Goal: Task Accomplishment & Management: Complete application form

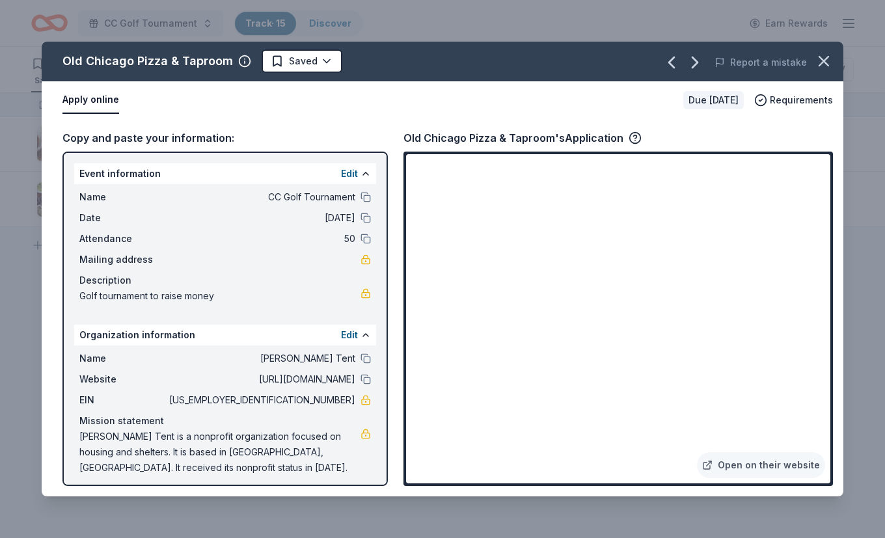
drag, startPoint x: 400, startPoint y: 137, endPoint x: 552, endPoint y: 131, distance: 152.3
click at [551, 131] on div "Copy and paste your information: Event information Edit Name CC Golf Tournament…" at bounding box center [442, 307] width 801 height 377
click at [418, 129] on div "Copy and paste your information: Event information Edit Name CC Golf Tournament…" at bounding box center [442, 307] width 801 height 377
drag, startPoint x: 403, startPoint y: 133, endPoint x: 524, endPoint y: 130, distance: 121.7
click at [524, 130] on div "Copy and paste your information: Event information Edit Name CC Golf Tournament…" at bounding box center [442, 307] width 801 height 377
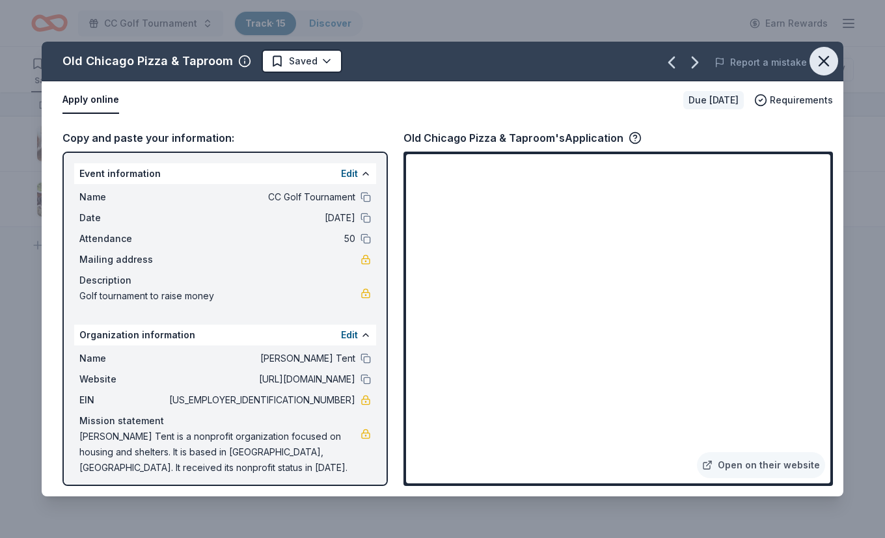
click at [828, 61] on icon "button" at bounding box center [823, 61] width 18 height 18
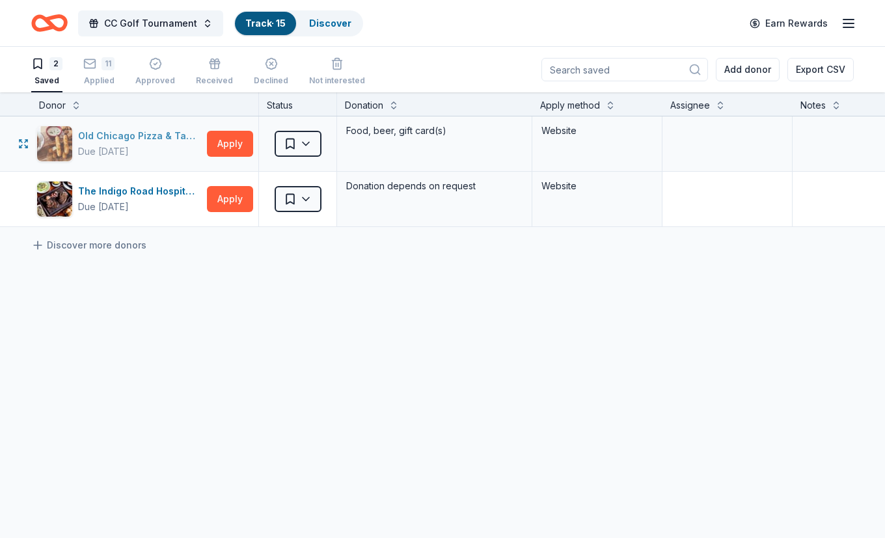
click at [152, 141] on div "Old Chicago Pizza & Taproom" at bounding box center [140, 136] width 124 height 16
click at [299, 142] on html "CC Golf Tournament Track · 15 Discover Earn Rewards 2 Saved 11 Applied Approved…" at bounding box center [442, 269] width 885 height 538
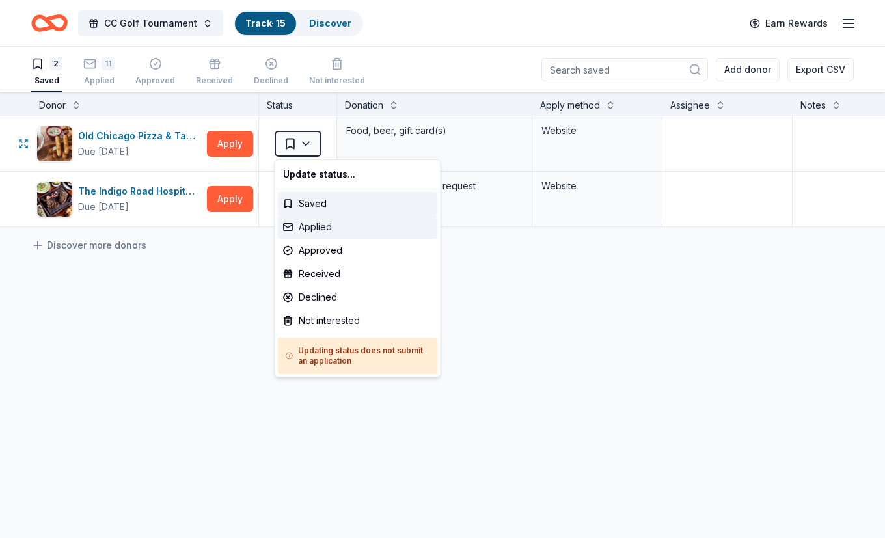
click at [310, 223] on div "Applied" at bounding box center [358, 226] width 160 height 23
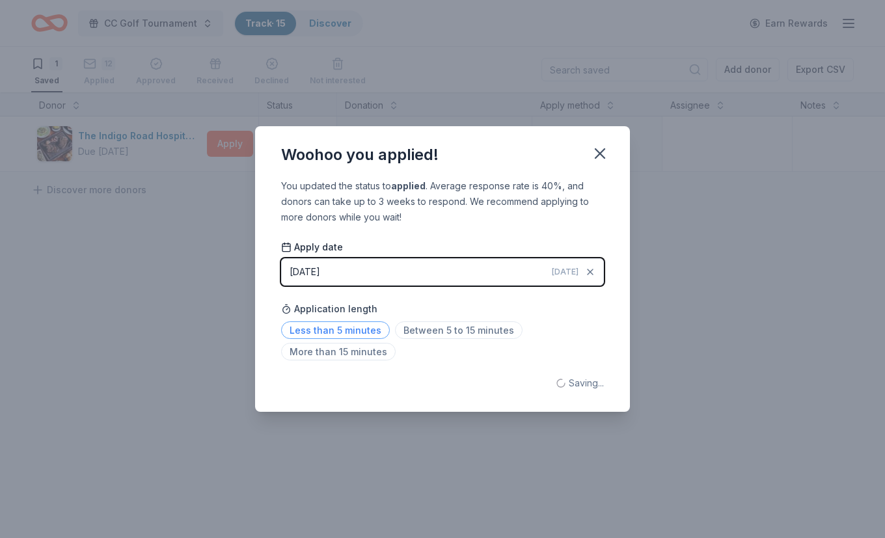
click at [316, 334] on span "Less than 5 minutes" at bounding box center [335, 330] width 109 height 18
click at [600, 151] on icon "button" at bounding box center [600, 153] width 18 height 18
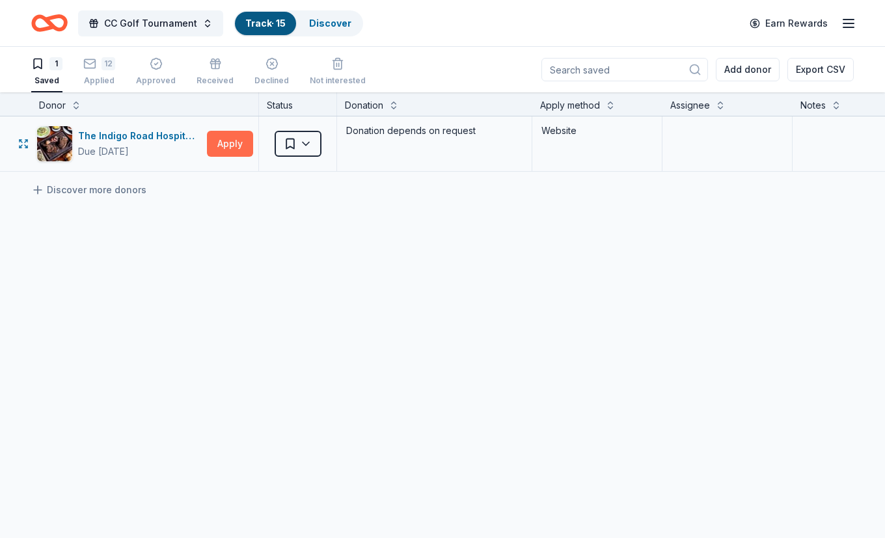
click at [232, 141] on button "Apply" at bounding box center [230, 144] width 46 height 26
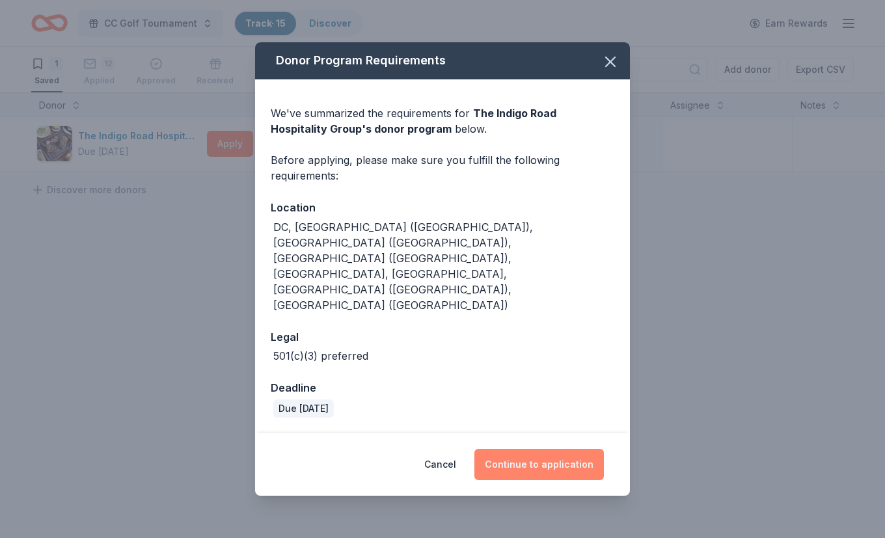
click at [547, 449] on button "Continue to application" at bounding box center [538, 464] width 129 height 31
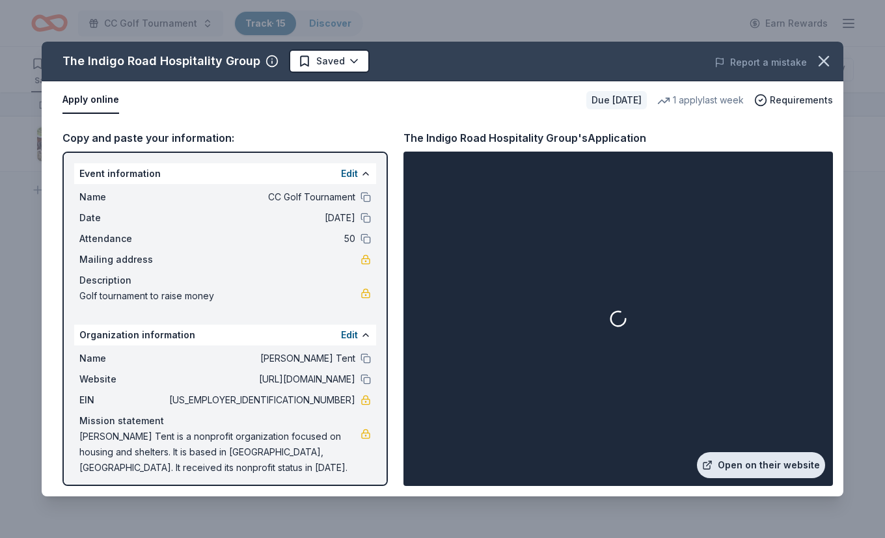
click at [742, 458] on link "Open on their website" at bounding box center [761, 465] width 128 height 26
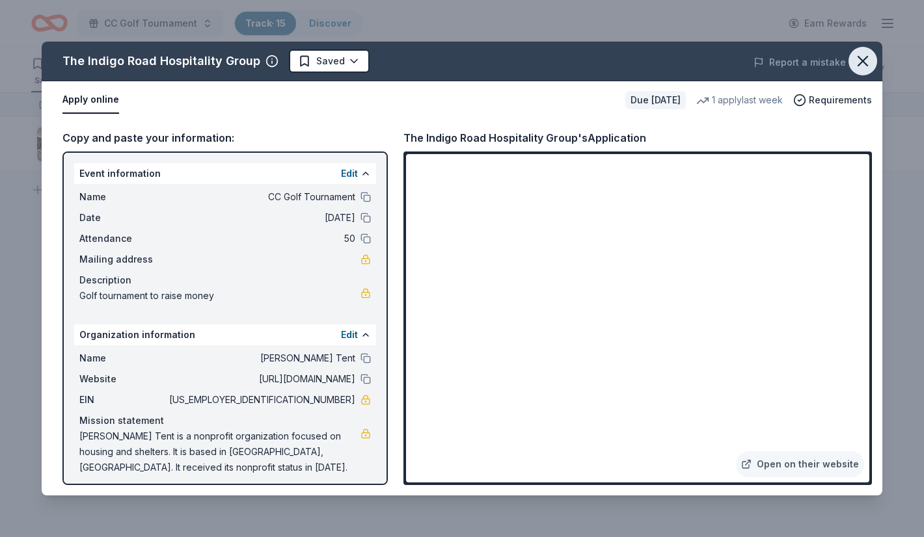
click at [865, 58] on icon "button" at bounding box center [862, 61] width 9 height 9
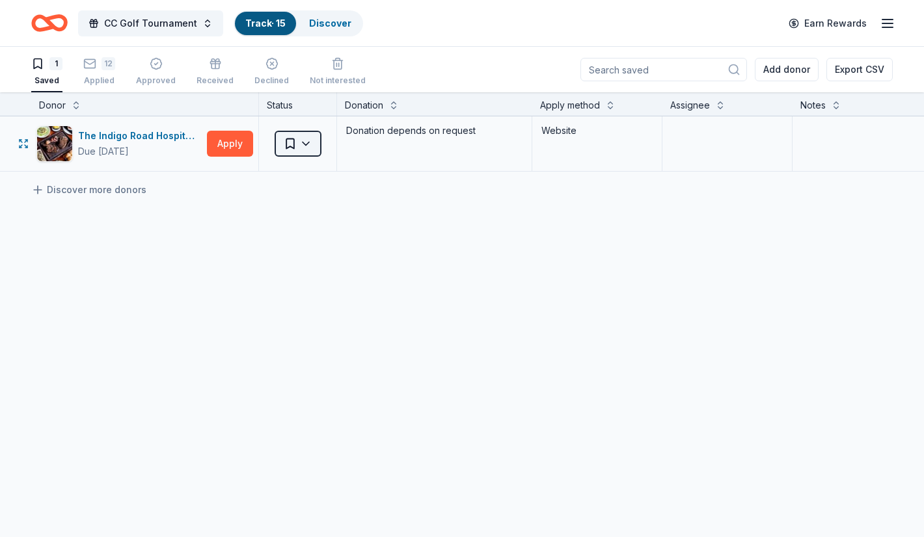
click at [312, 139] on html "CC Golf Tournament Track · 15 Discover Earn Rewards 1 Saved 12 Applied Approved…" at bounding box center [462, 268] width 924 height 537
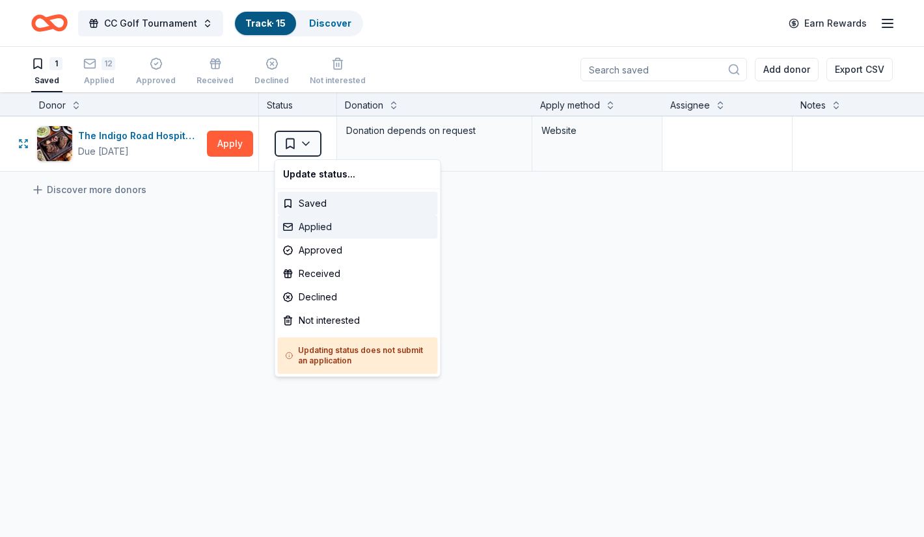
click at [310, 226] on div "Applied" at bounding box center [358, 226] width 160 height 23
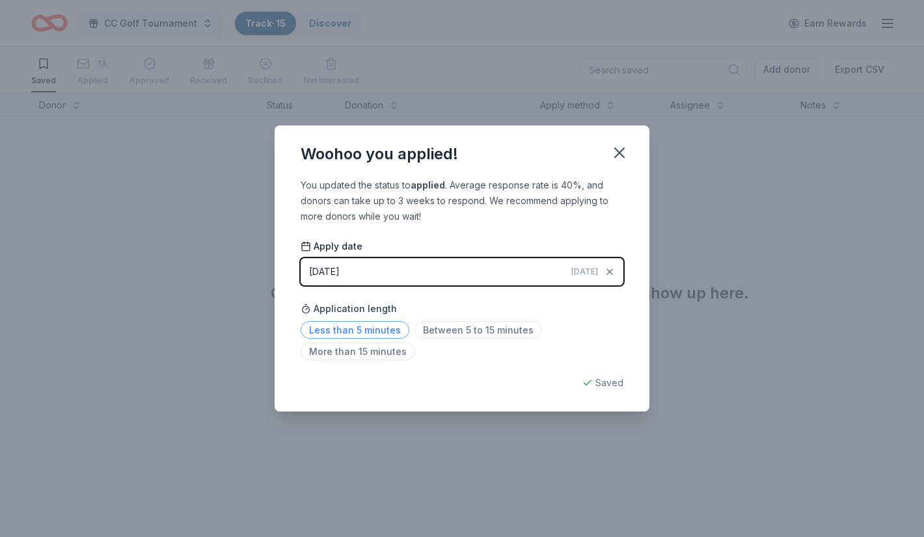
click at [392, 324] on span "Less than 5 minutes" at bounding box center [355, 330] width 109 height 18
click at [618, 157] on icon "button" at bounding box center [619, 153] width 18 height 18
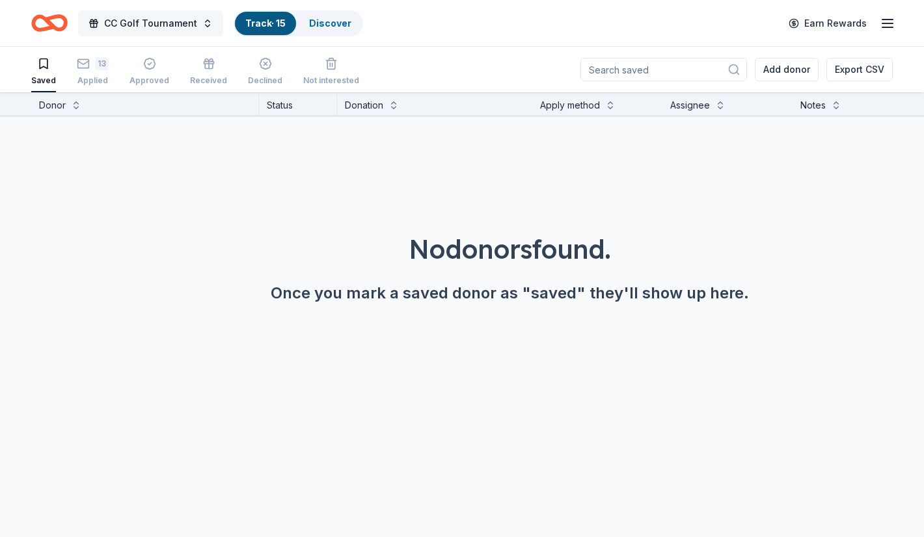
click at [129, 25] on span "CC Golf Tournament" at bounding box center [150, 24] width 93 height 16
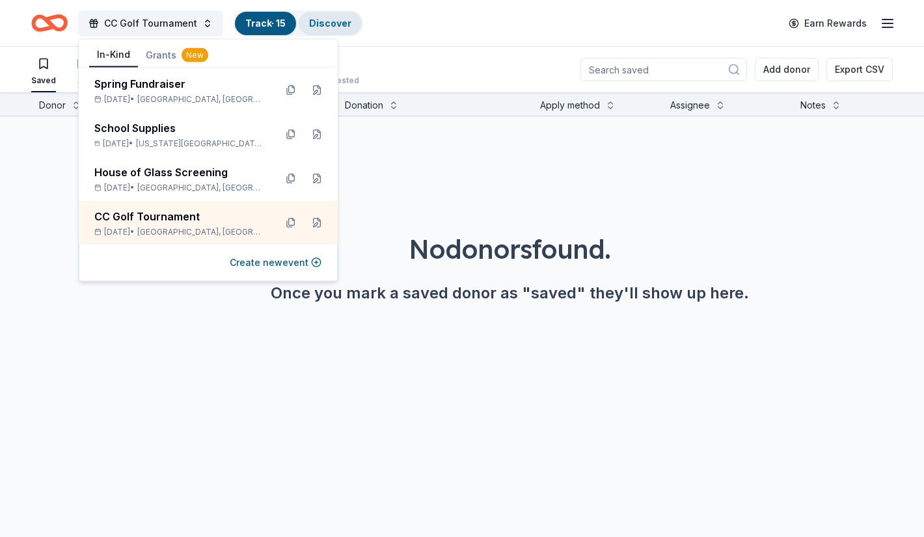
click at [323, 25] on link "Discover" at bounding box center [330, 23] width 42 height 11
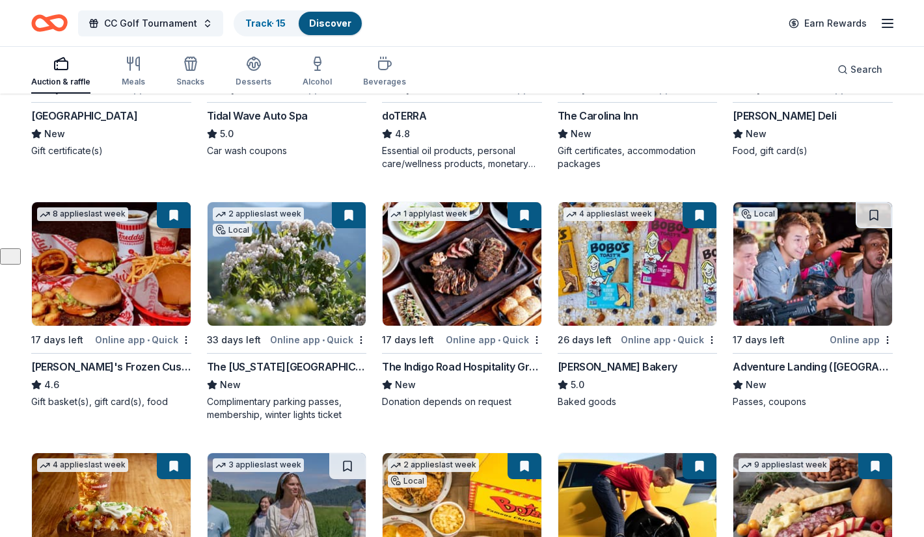
scroll to position [293, 0]
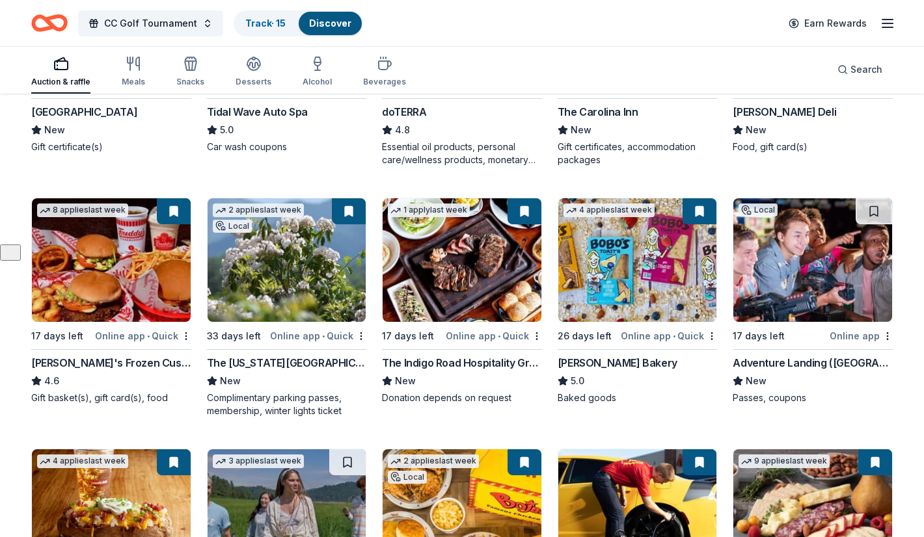
click at [808, 281] on img at bounding box center [812, 260] width 159 height 124
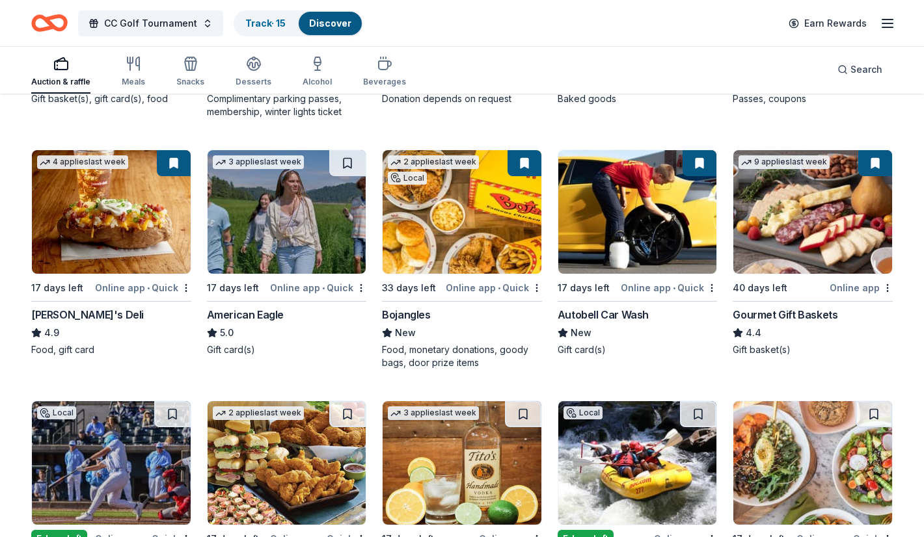
scroll to position [595, 0]
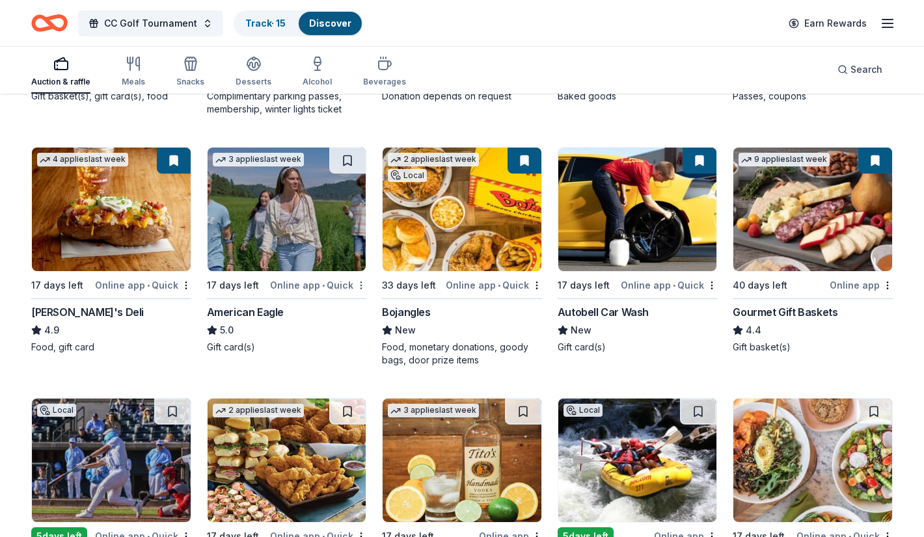
click at [332, 309] on div "Not interested" at bounding box center [319, 308] width 87 height 23
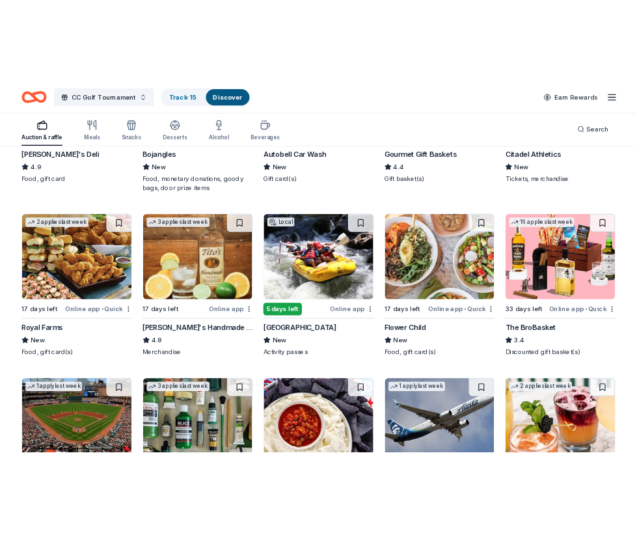
scroll to position [803, 0]
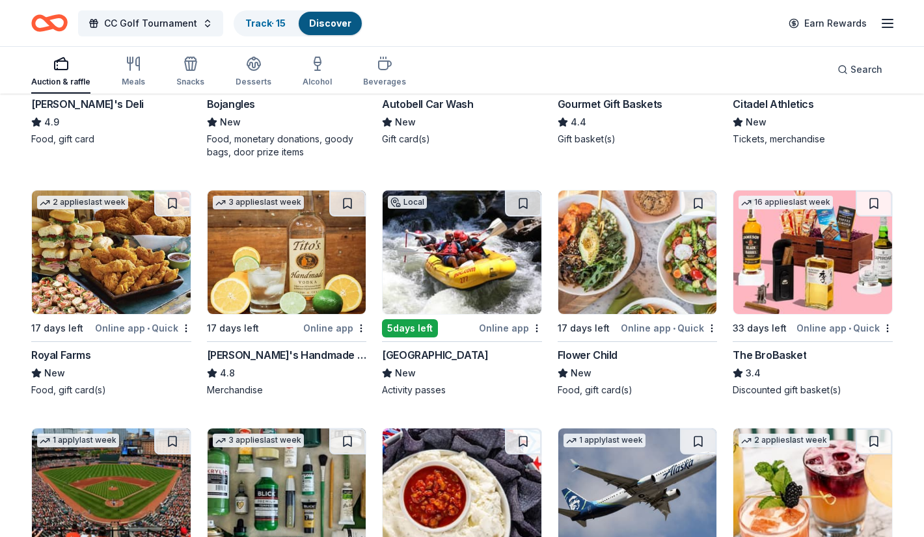
click at [90, 282] on img at bounding box center [111, 253] width 159 height 124
click at [154, 353] on div "Not interested" at bounding box center [144, 351] width 87 height 23
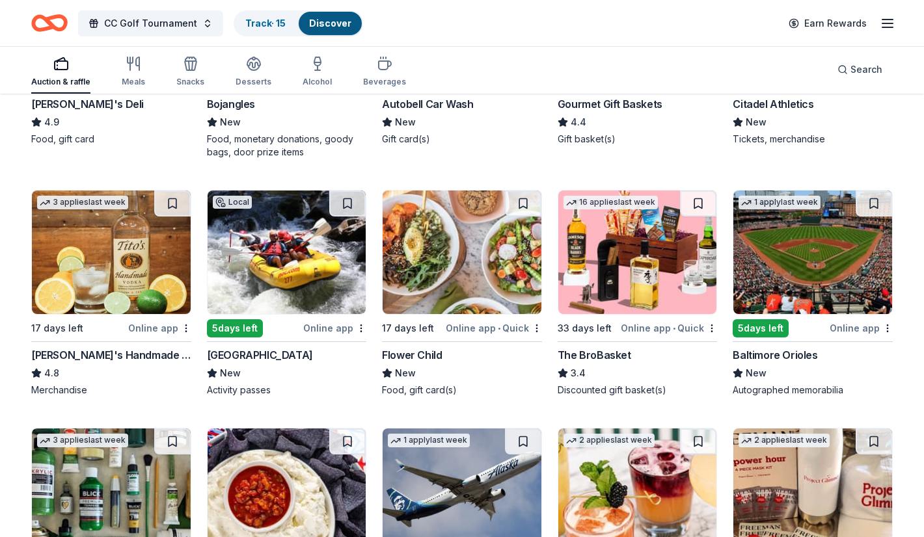
click at [82, 265] on img at bounding box center [111, 253] width 159 height 124
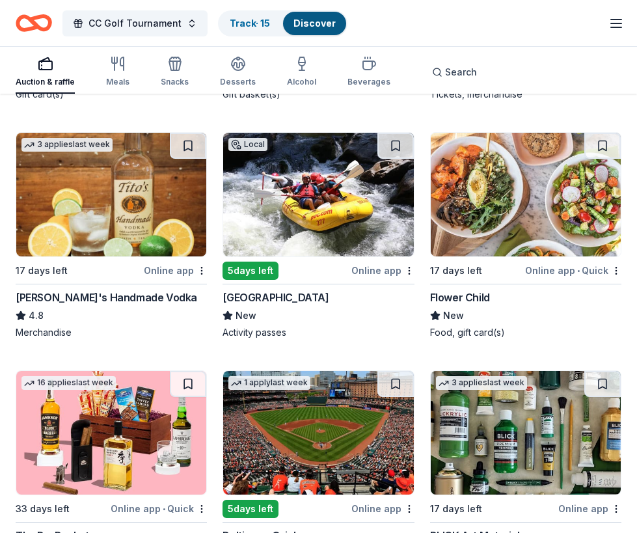
scroll to position [1278, 0]
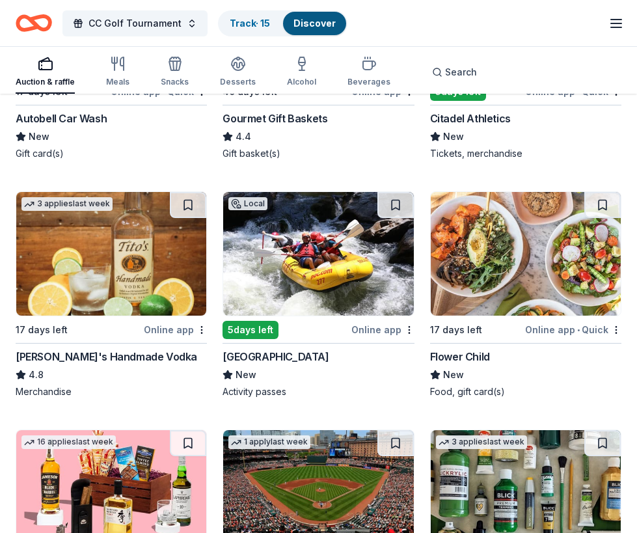
click at [100, 264] on img at bounding box center [111, 254] width 190 height 124
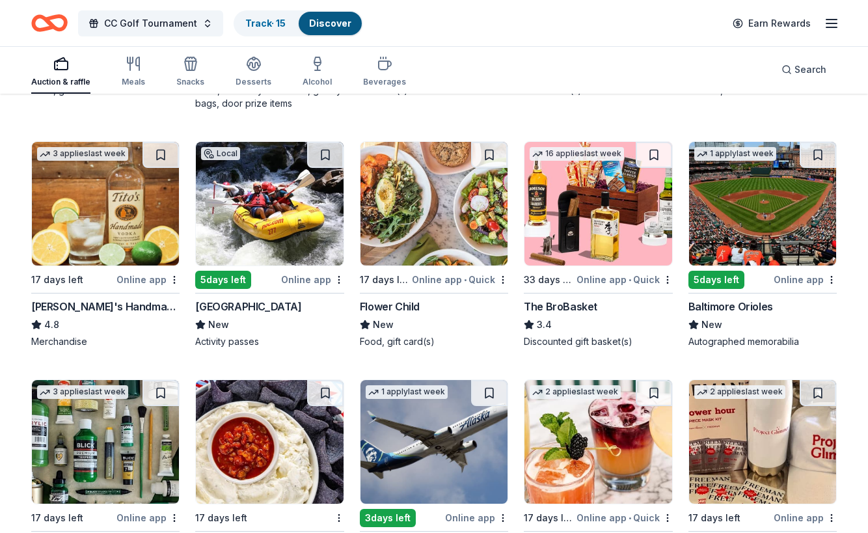
scroll to position [854, 0]
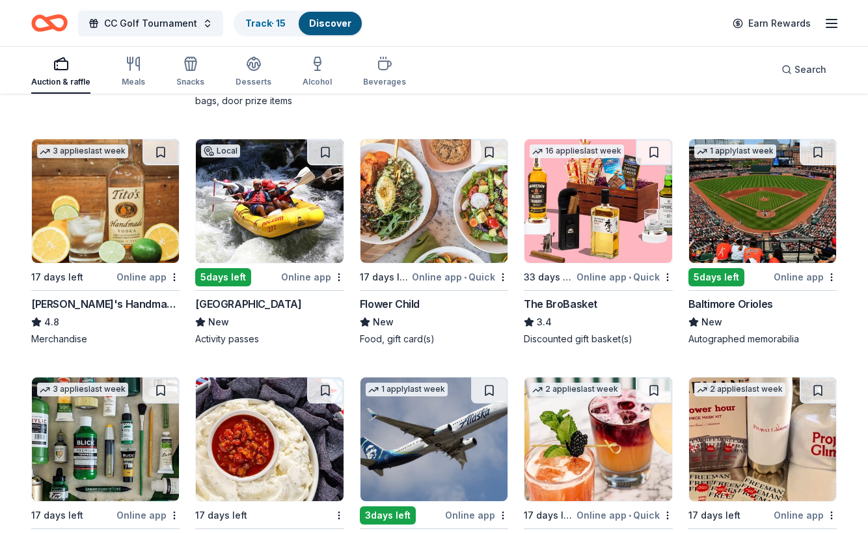
click at [436, 213] on img at bounding box center [433, 201] width 147 height 124
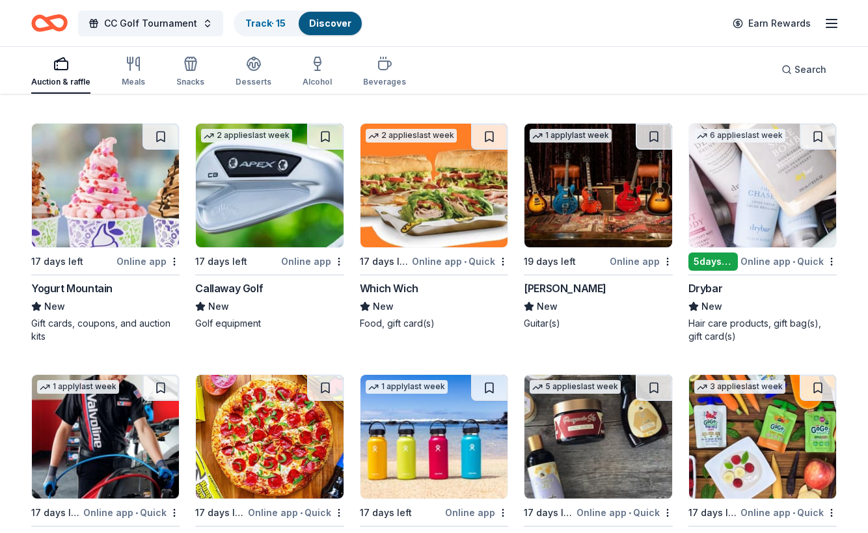
scroll to position [2852, 0]
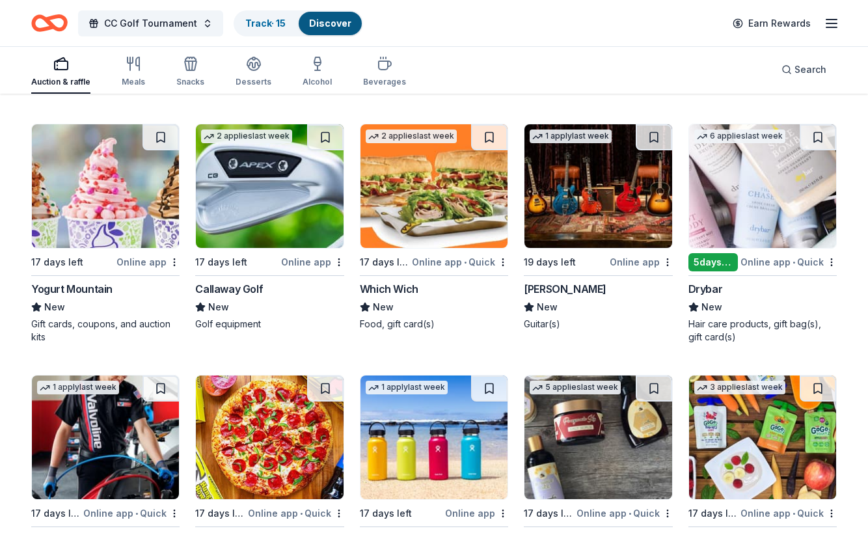
click at [61, 175] on img at bounding box center [105, 186] width 147 height 124
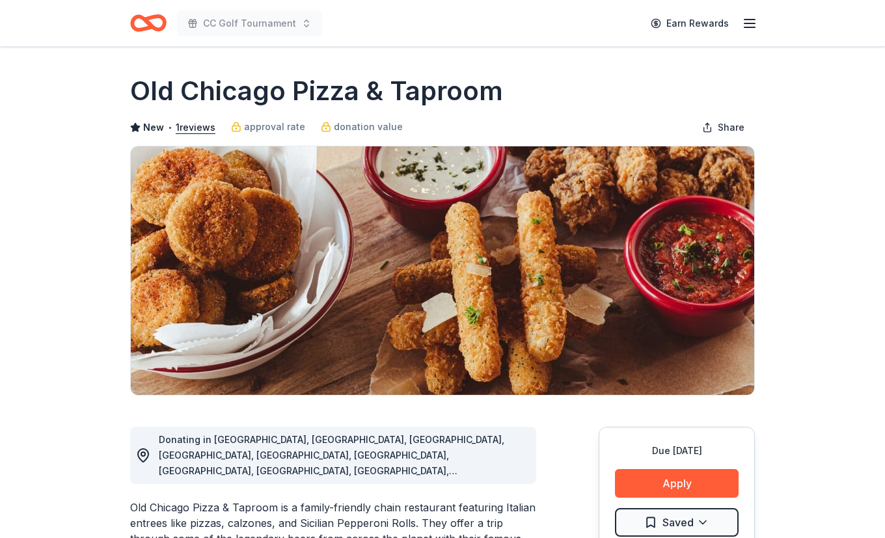
drag, startPoint x: 133, startPoint y: 87, endPoint x: 537, endPoint y: 84, distance: 404.6
click at [537, 83] on div "Old Chicago Pizza & Taproom" at bounding box center [442, 91] width 625 height 36
drag, startPoint x: 498, startPoint y: 94, endPoint x: 113, endPoint y: 90, distance: 385.1
drag, startPoint x: 133, startPoint y: 88, endPoint x: 410, endPoint y: 77, distance: 277.4
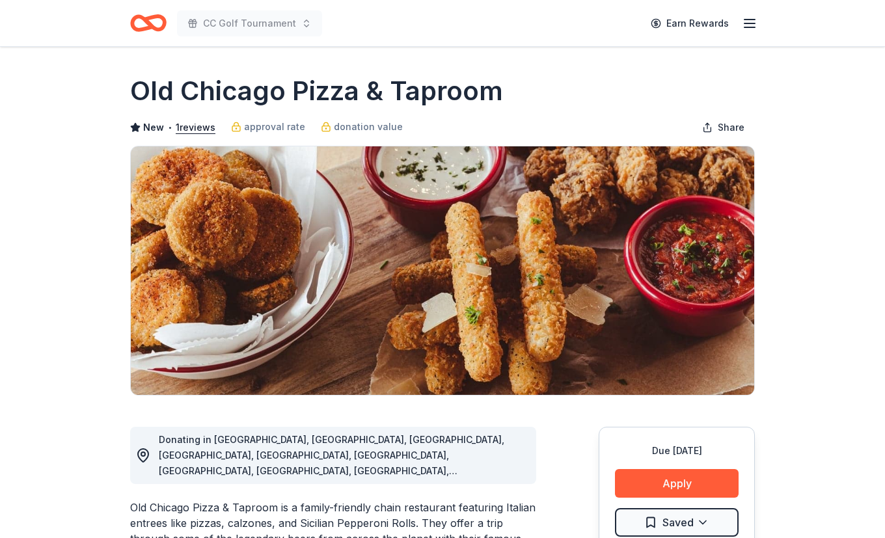
click at [408, 77] on h1 "Old Chicago Pizza & Taproom" at bounding box center [316, 91] width 373 height 36
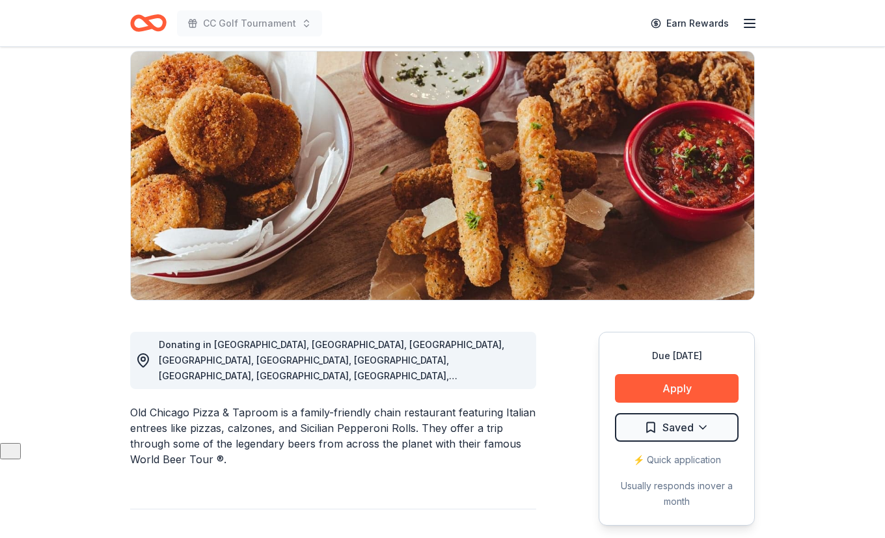
scroll to position [104, 0]
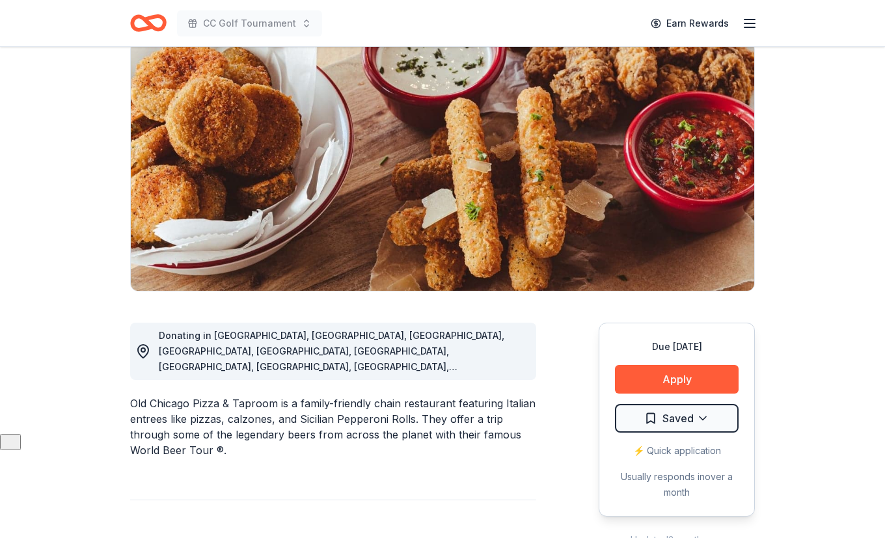
drag, startPoint x: 142, startPoint y: 359, endPoint x: 138, endPoint y: 370, distance: 11.1
click at [141, 361] on div "Donating in AR, AZ, CO, GA, IA, ID, IL, IN, KS, KY, MI, MN, MO, MT, NC, NE, OR,…" at bounding box center [333, 351] width 406 height 57
drag, startPoint x: 128, startPoint y: 385, endPoint x: 282, endPoint y: 382, distance: 154.9
click at [282, 396] on div "Old Chicago Pizza & Taproom is a family-friendly chain restaurant featuring Ita…" at bounding box center [333, 427] width 406 height 62
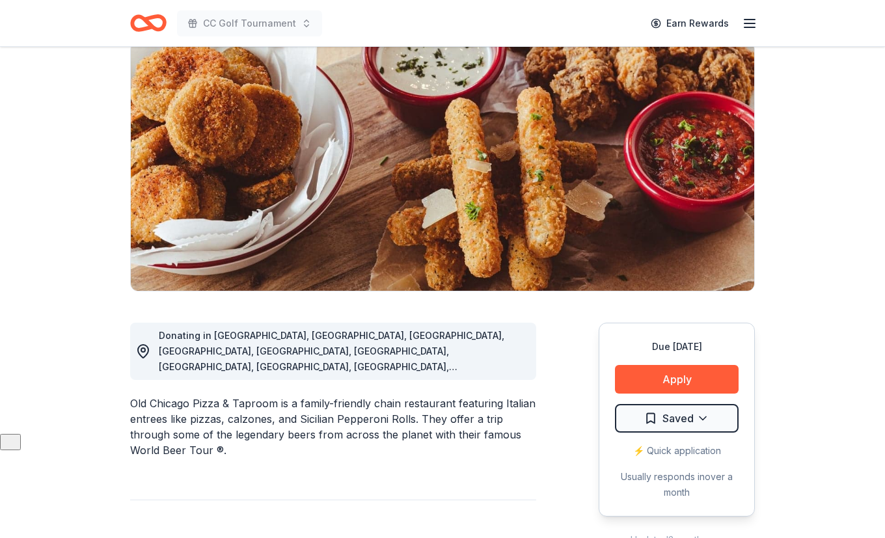
click at [282, 396] on div "Old Chicago Pizza & Taproom is a family-friendly chain restaurant featuring Ita…" at bounding box center [333, 427] width 406 height 62
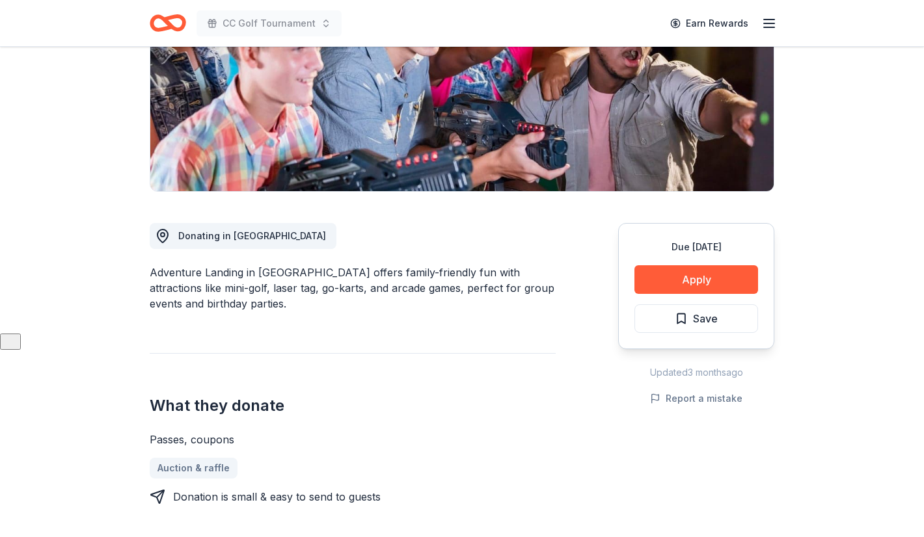
scroll to position [204, 0]
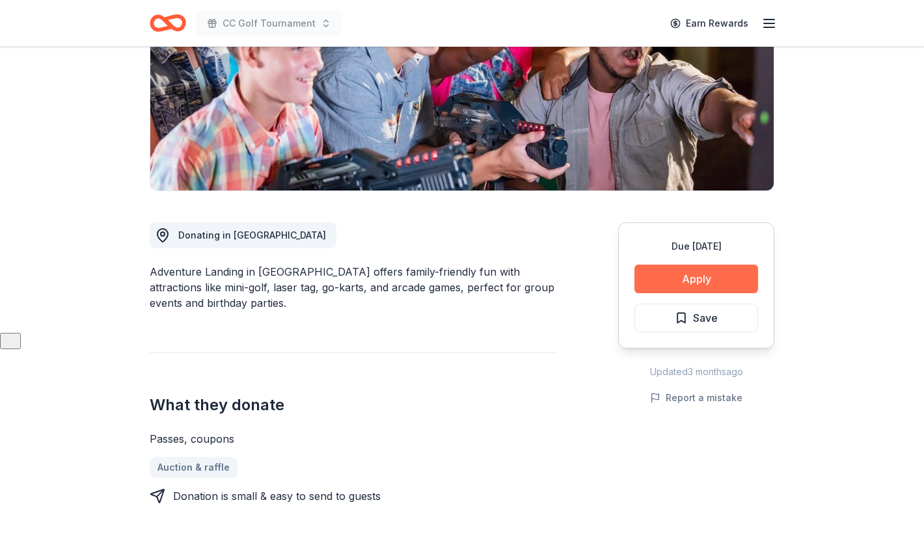
click at [703, 280] on button "Apply" at bounding box center [696, 279] width 124 height 29
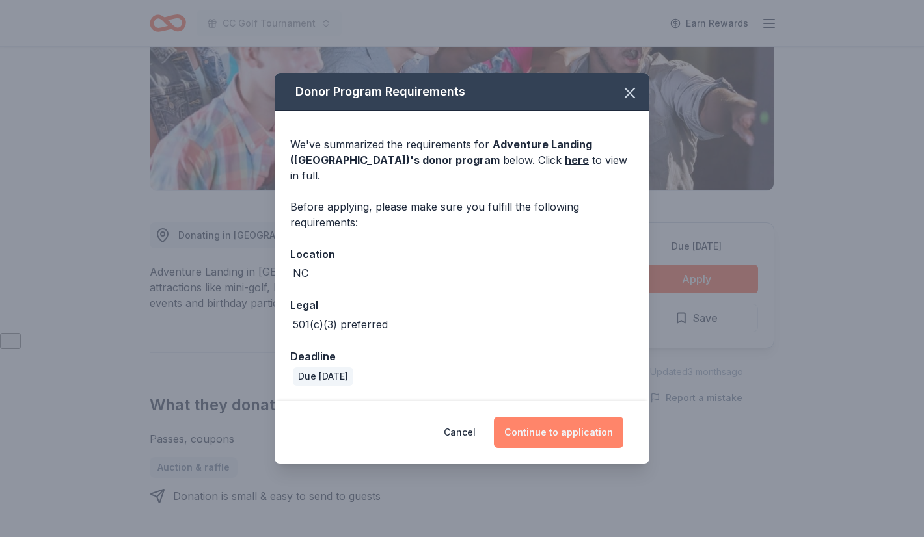
click at [586, 424] on button "Continue to application" at bounding box center [558, 432] width 129 height 31
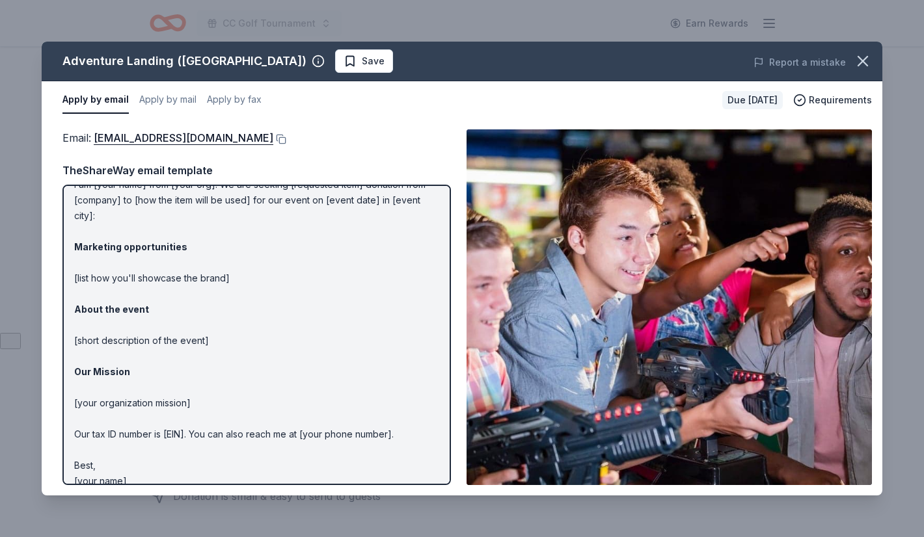
scroll to position [0, 0]
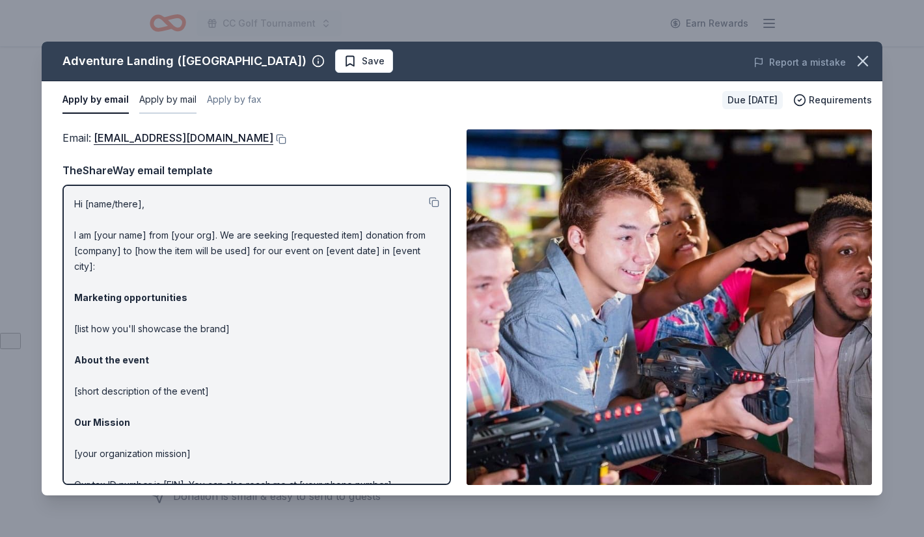
click at [170, 105] on button "Apply by mail" at bounding box center [167, 100] width 57 height 27
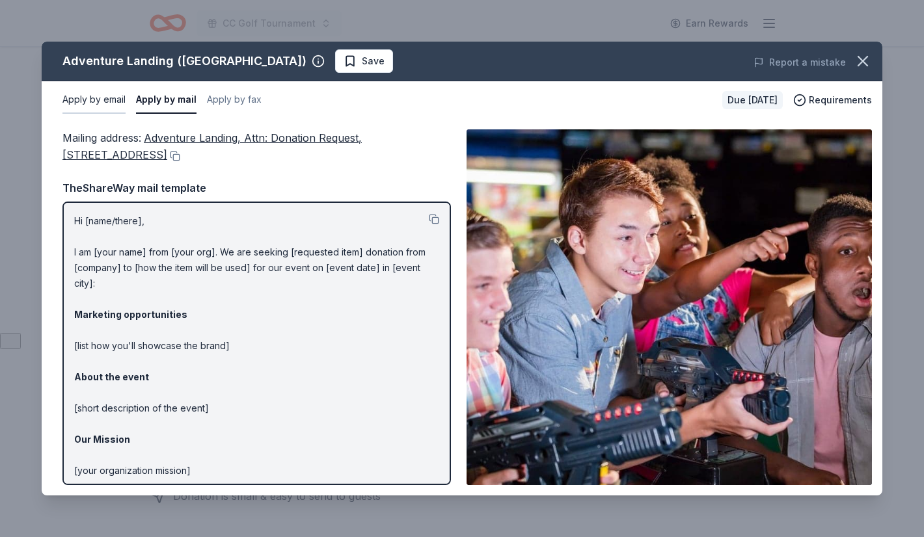
click at [103, 102] on button "Apply by email" at bounding box center [93, 100] width 63 height 27
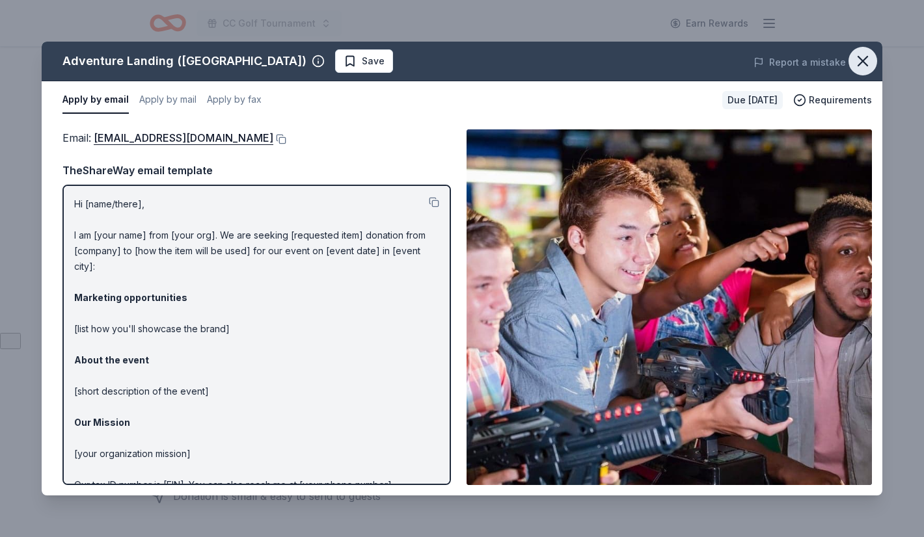
click at [863, 68] on icon "button" at bounding box center [863, 61] width 18 height 18
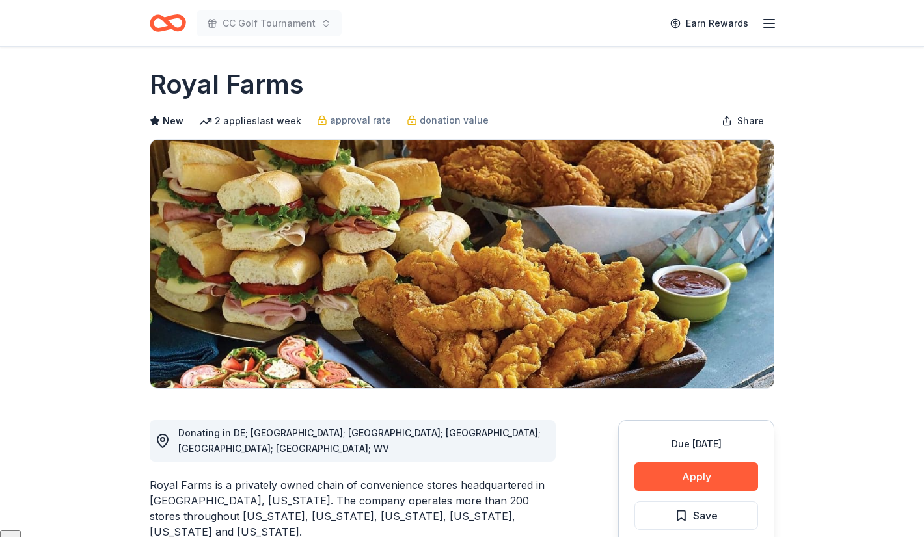
scroll to position [29, 0]
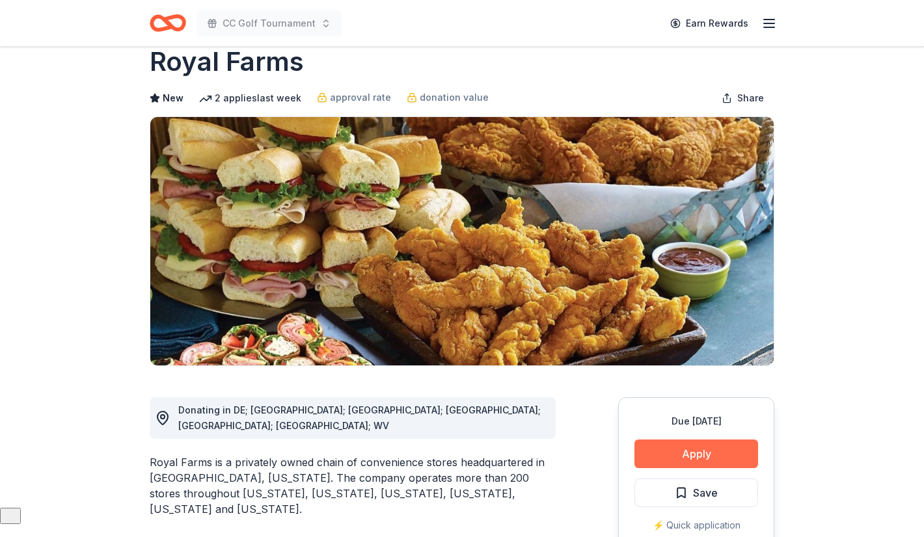
click at [687, 453] on button "Apply" at bounding box center [696, 454] width 124 height 29
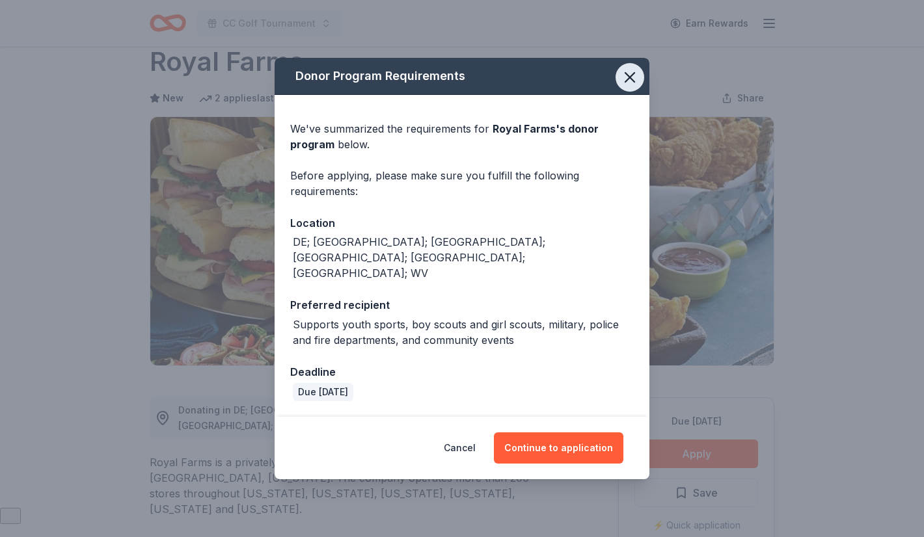
click at [625, 87] on icon "button" at bounding box center [630, 77] width 18 height 18
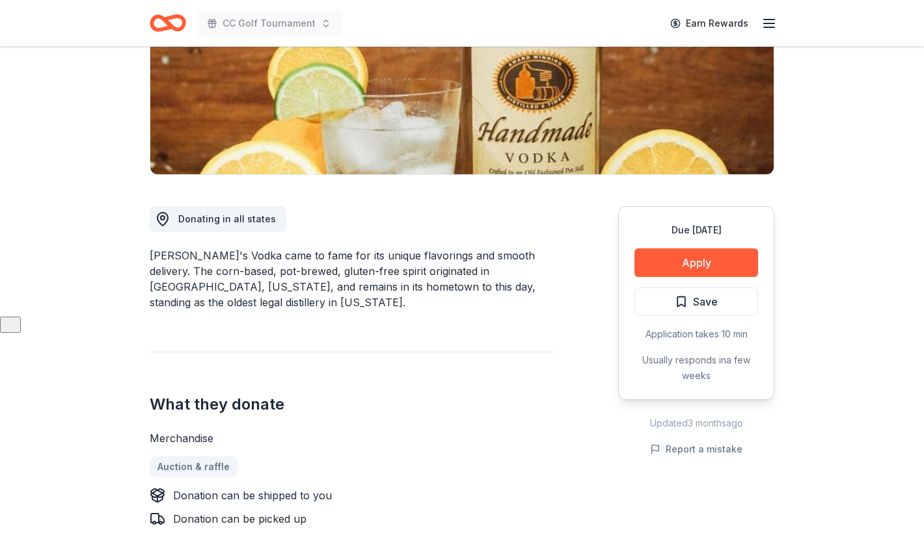
scroll to position [334, 0]
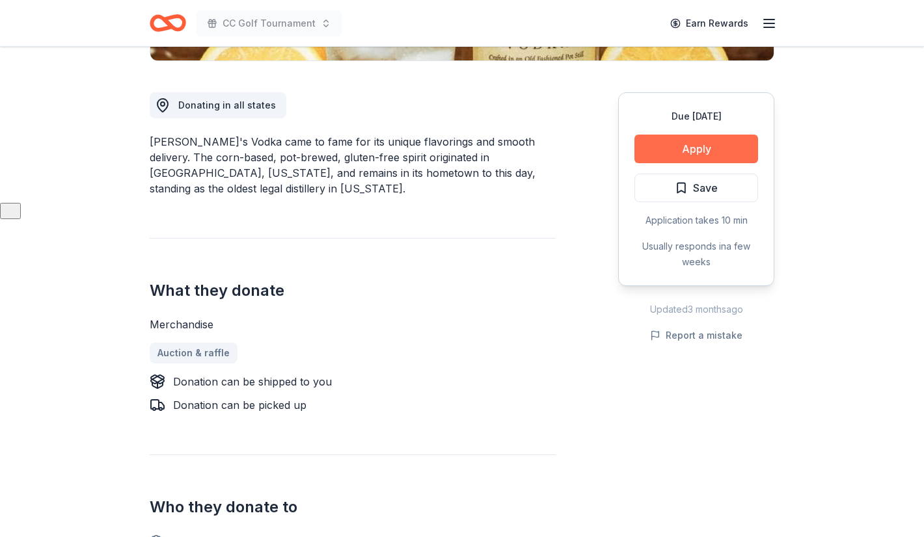
click at [692, 155] on button "Apply" at bounding box center [696, 149] width 124 height 29
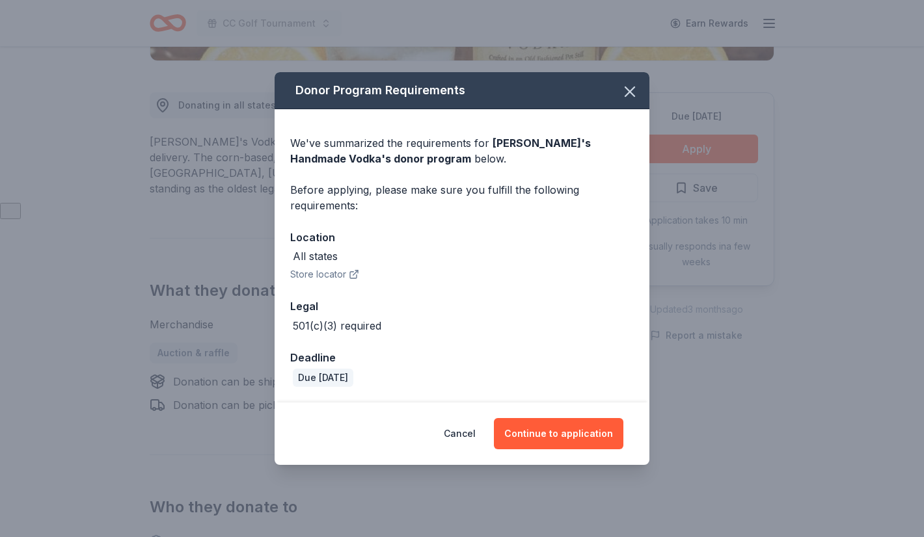
click at [350, 274] on icon "button" at bounding box center [353, 275] width 7 height 7
click at [558, 439] on button "Continue to application" at bounding box center [558, 433] width 129 height 31
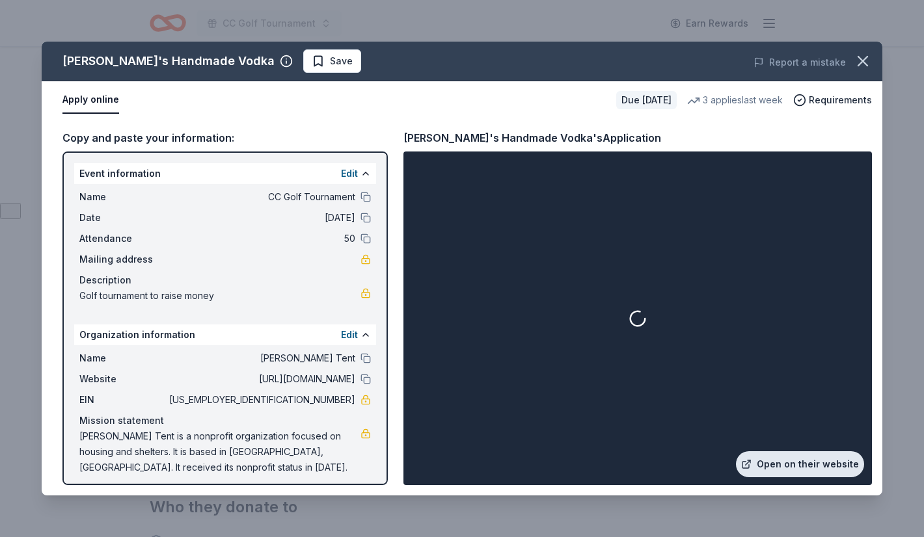
click at [801, 464] on link "Open on their website" at bounding box center [800, 464] width 128 height 26
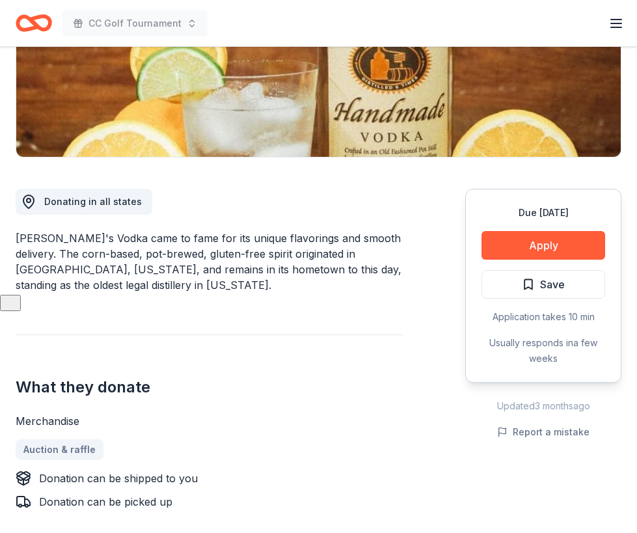
scroll to position [245, 0]
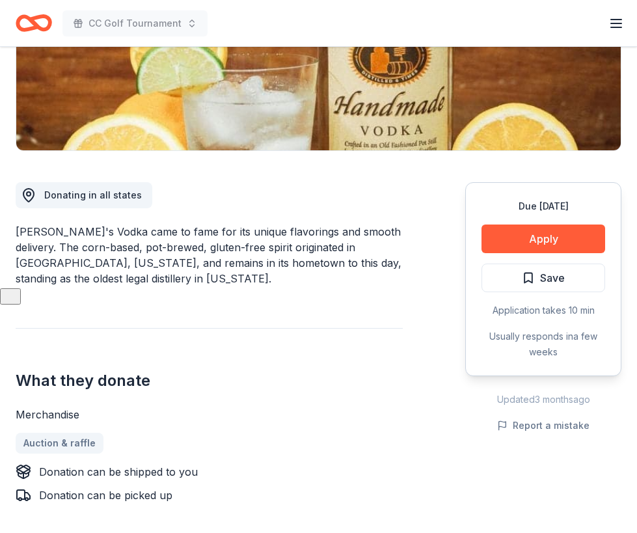
drag, startPoint x: 14, startPoint y: 413, endPoint x: 111, endPoint y: 412, distance: 96.3
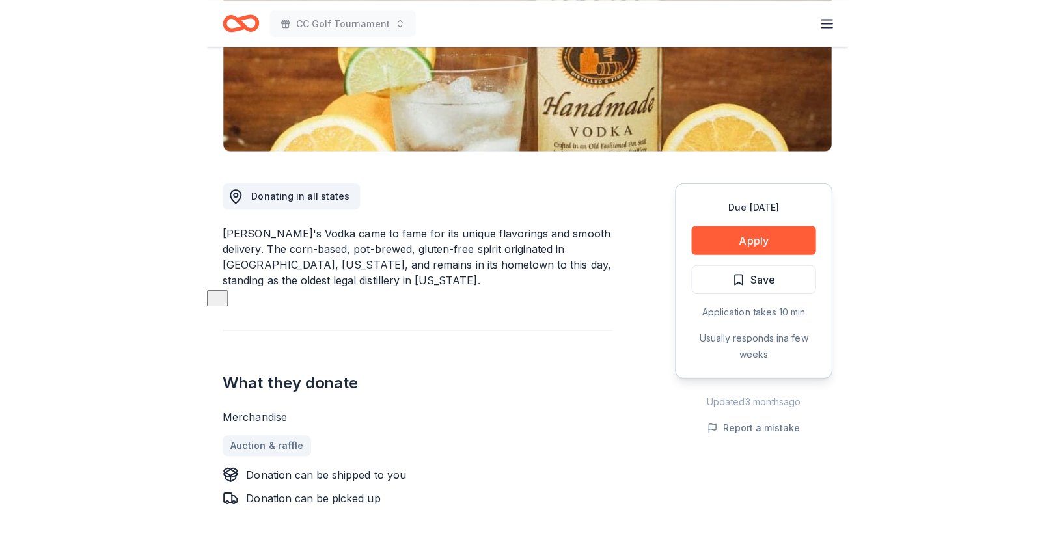
scroll to position [242, 0]
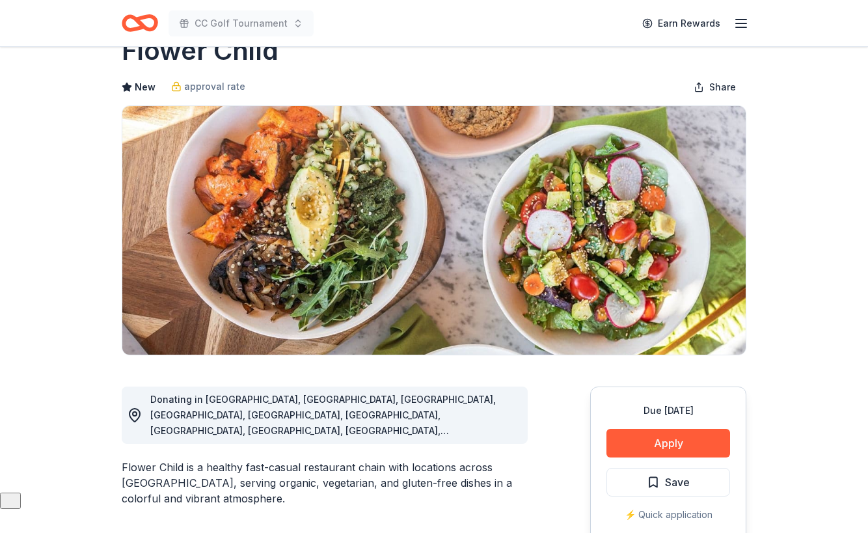
scroll to position [48, 0]
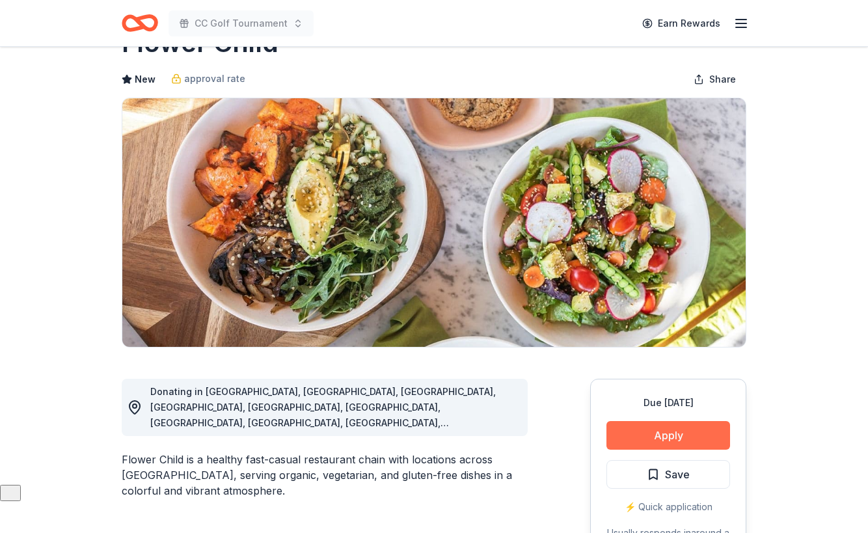
click at [669, 438] on button "Apply" at bounding box center [668, 435] width 124 height 29
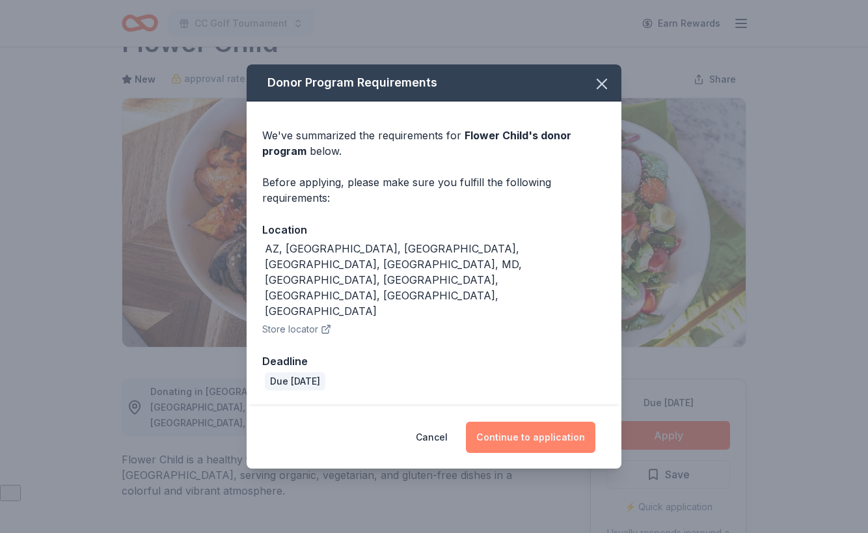
click at [550, 422] on button "Continue to application" at bounding box center [530, 437] width 129 height 31
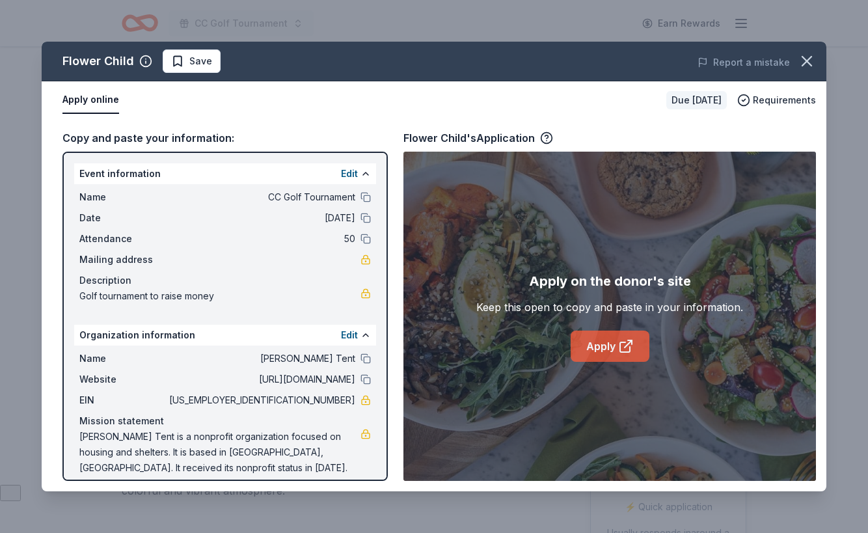
click at [619, 347] on icon at bounding box center [626, 346] width 16 height 16
click at [803, 62] on icon "button" at bounding box center [807, 61] width 18 height 18
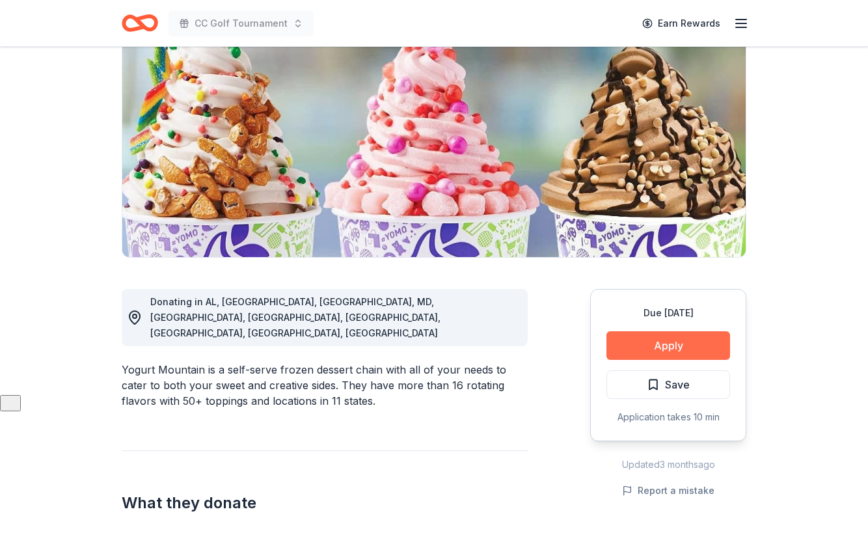
scroll to position [113, 0]
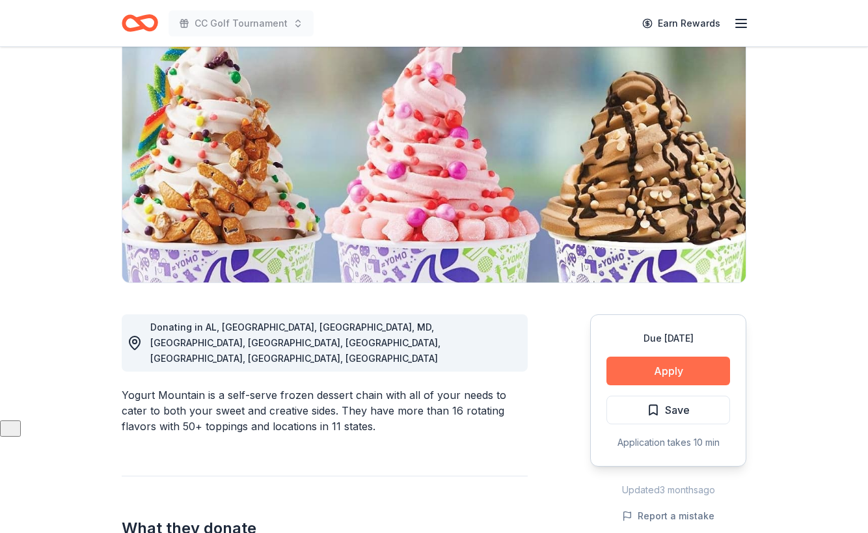
click at [684, 366] on button "Apply" at bounding box center [668, 370] width 124 height 29
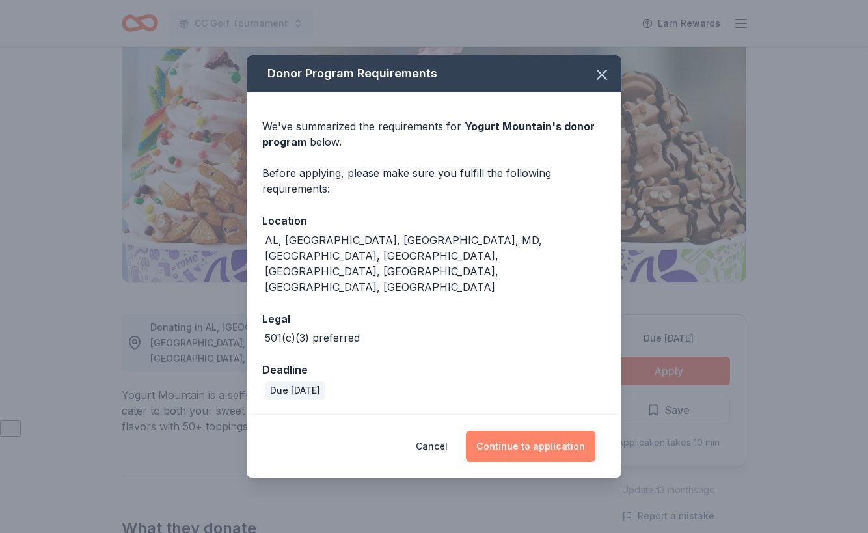
click at [543, 431] on button "Continue to application" at bounding box center [530, 446] width 129 height 31
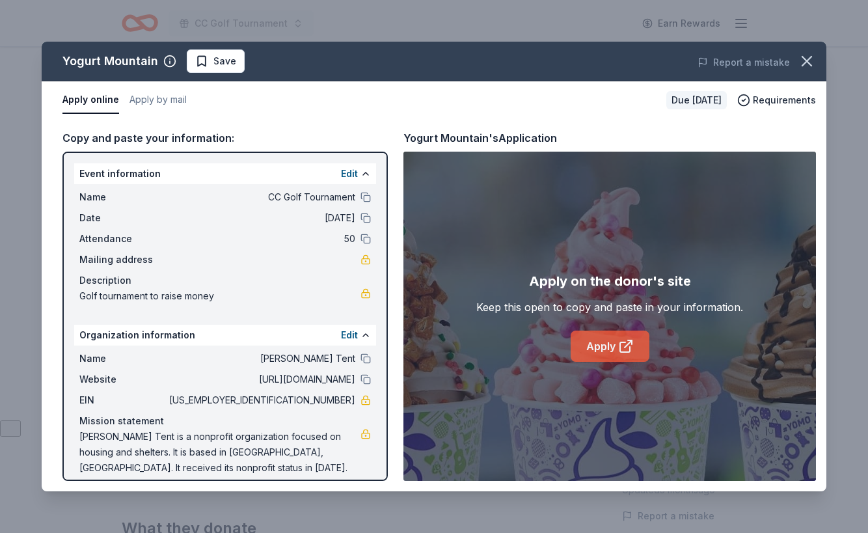
click at [617, 355] on link "Apply" at bounding box center [610, 345] width 79 height 31
click at [807, 68] on icon "button" at bounding box center [807, 61] width 18 height 18
